Goal: Task Accomplishment & Management: Complete application form

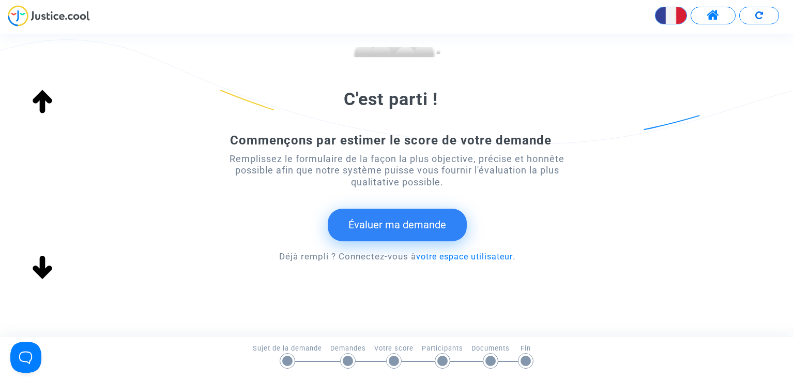
scroll to position [148, 0]
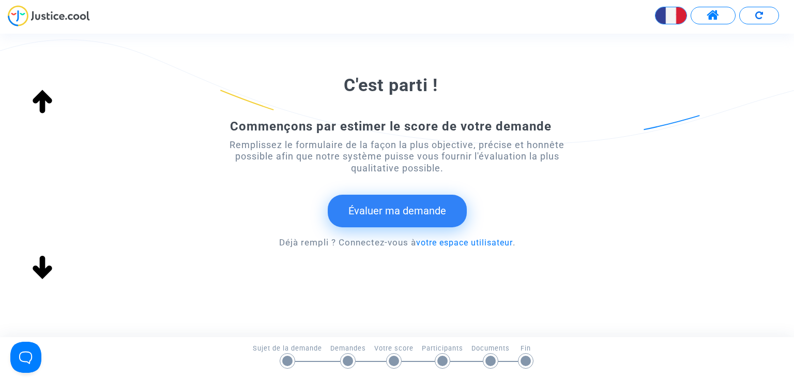
click at [401, 215] on button "Évaluer ma demande" at bounding box center [397, 210] width 139 height 32
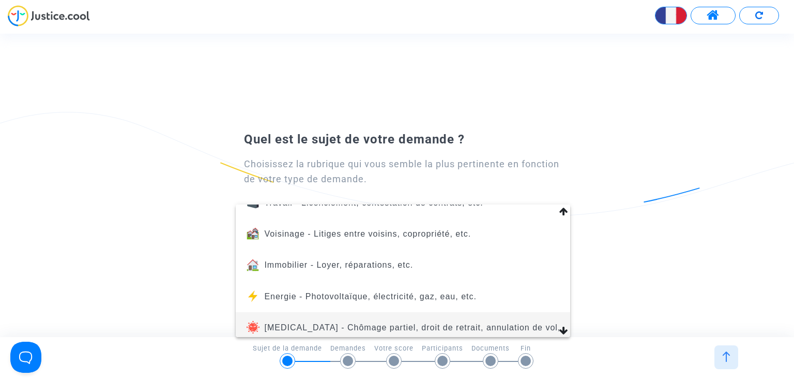
scroll to position [103, 0]
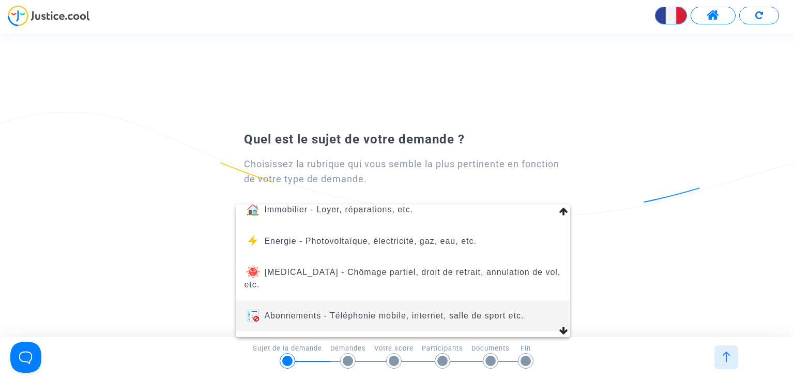
click at [486, 311] on span "Abonnements - Téléphonie mobile, internet, salle de sport etc." at bounding box center [394, 315] width 260 height 9
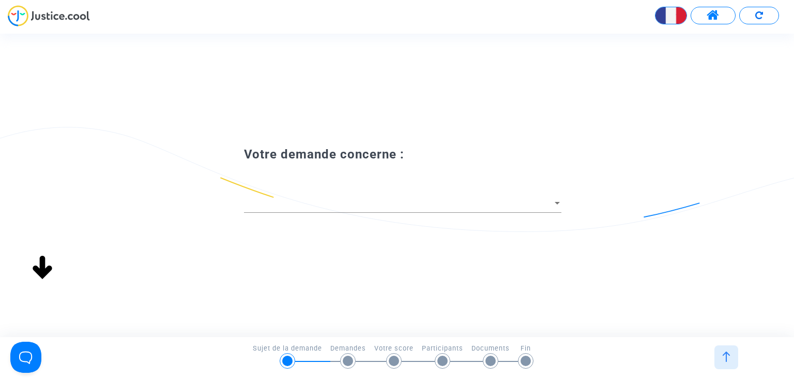
scroll to position [0, 0]
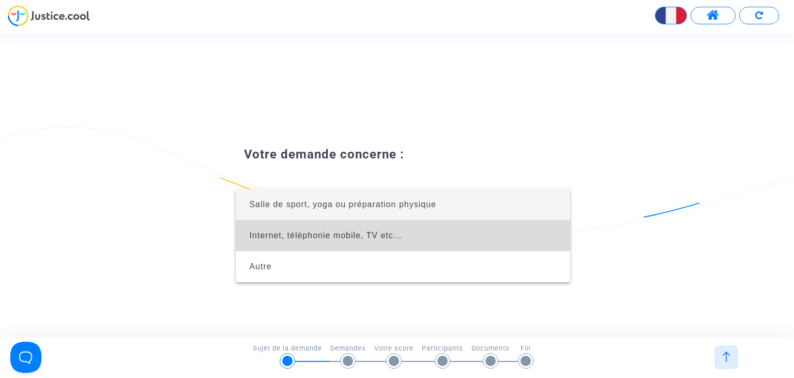
click at [387, 244] on span "Internet, téléphonie mobile, TV etc..." at bounding box center [403, 235] width 318 height 31
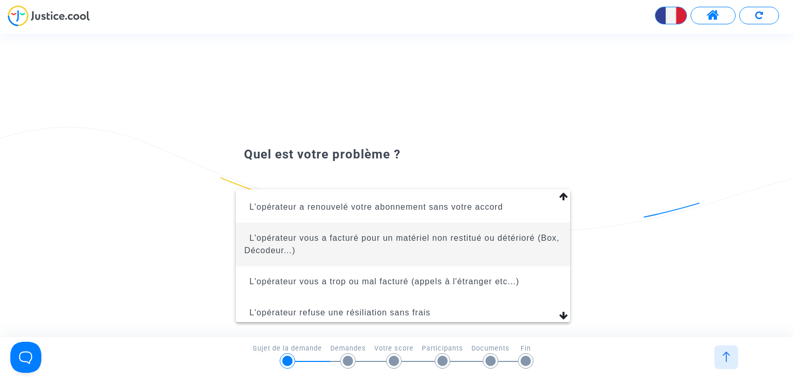
scroll to position [153, 0]
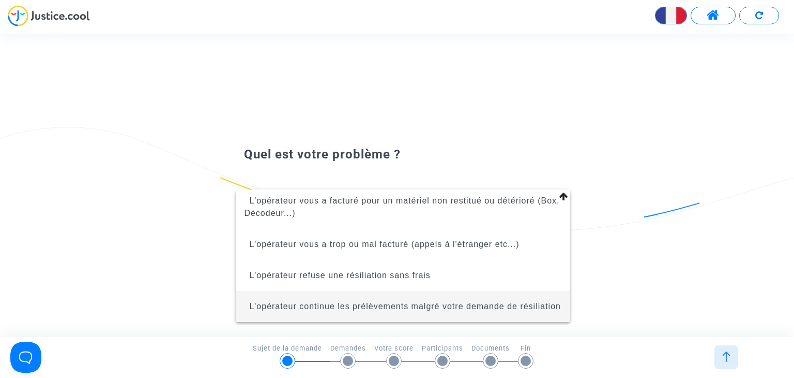
click at [519, 292] on span "L'opérateur continue les prélèvements malgré votre demande de résiliation" at bounding box center [403, 306] width 318 height 31
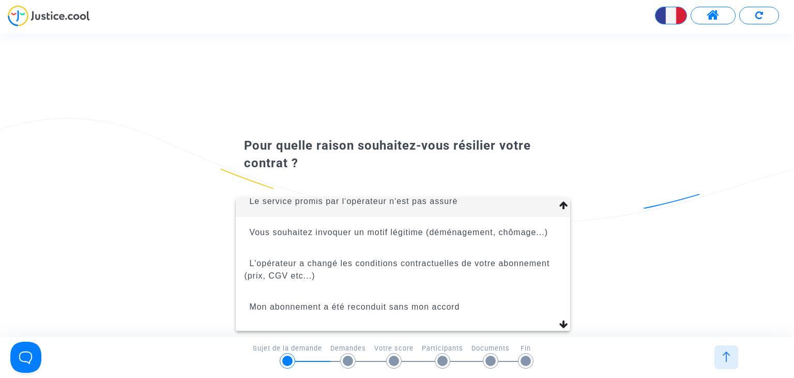
scroll to position [0, 0]
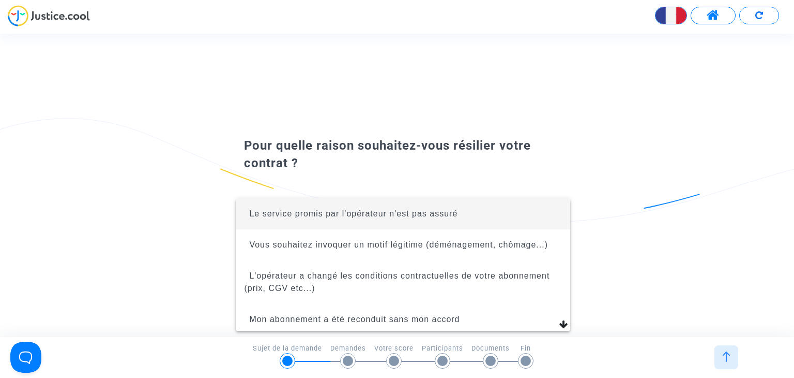
click at [434, 209] on span "Le service promis par l'opérateur n'est pas assuré" at bounding box center [353, 213] width 208 height 9
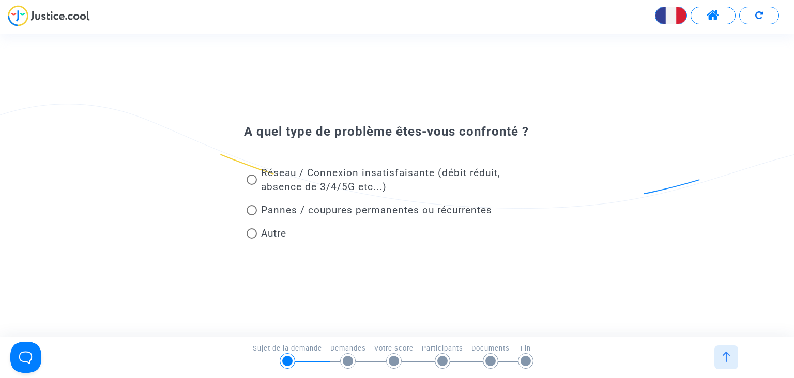
click at [276, 238] on span "Autre" at bounding box center [273, 233] width 25 height 12
click at [252, 238] on input "Autre" at bounding box center [251, 238] width 1 height 1
radio input "true"
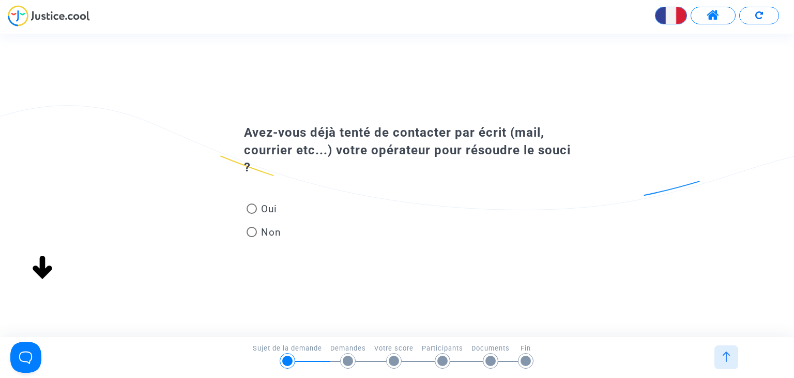
click at [277, 212] on span "Oui" at bounding box center [267, 209] width 20 height 14
click at [252, 214] on input "Oui" at bounding box center [251, 214] width 1 height 1
radio input "true"
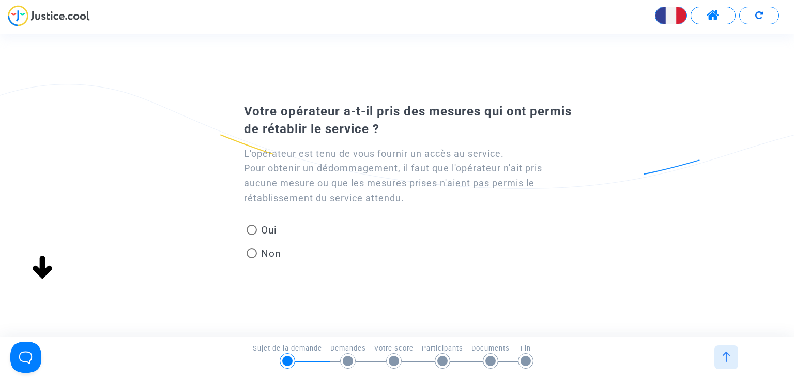
click at [277, 252] on span "Non" at bounding box center [269, 253] width 24 height 14
click at [252, 258] on input "Non" at bounding box center [251, 258] width 1 height 1
radio input "true"
